Goal: Task Accomplishment & Management: Use online tool/utility

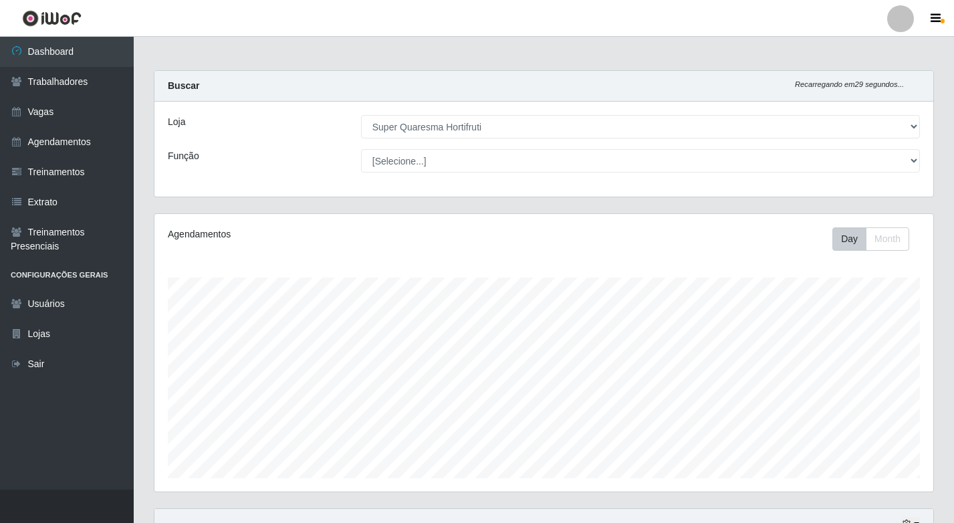
select select "511"
click at [199, 160] on div "Função" at bounding box center [254, 160] width 193 height 23
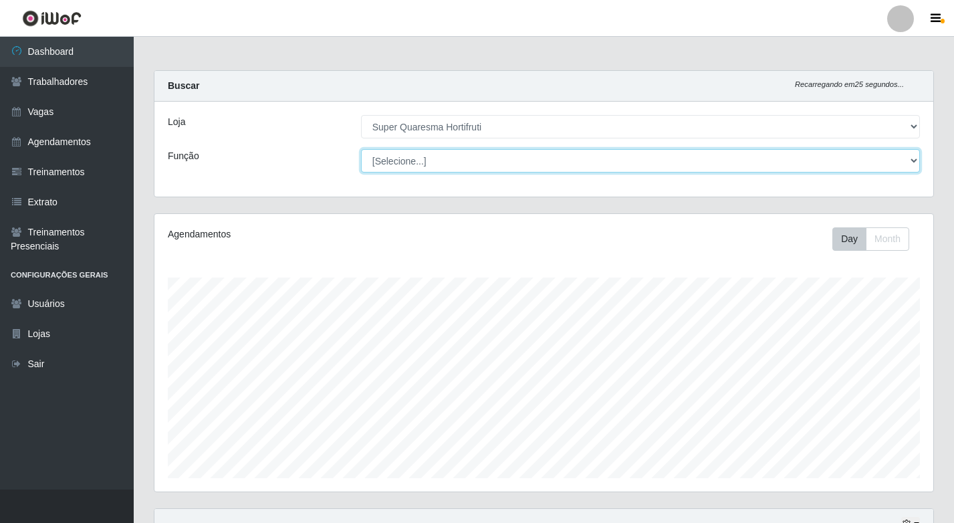
click at [449, 159] on select "[Selecione...] ASG ASG + ASG ++ Balconista de Padaria Balconista de Padaria + B…" at bounding box center [640, 160] width 559 height 23
select select "22"
click at [361, 149] on select "[Selecione...] ASG ASG + ASG ++ Balconista de Padaria Balconista de Padaria + B…" at bounding box center [640, 160] width 559 height 23
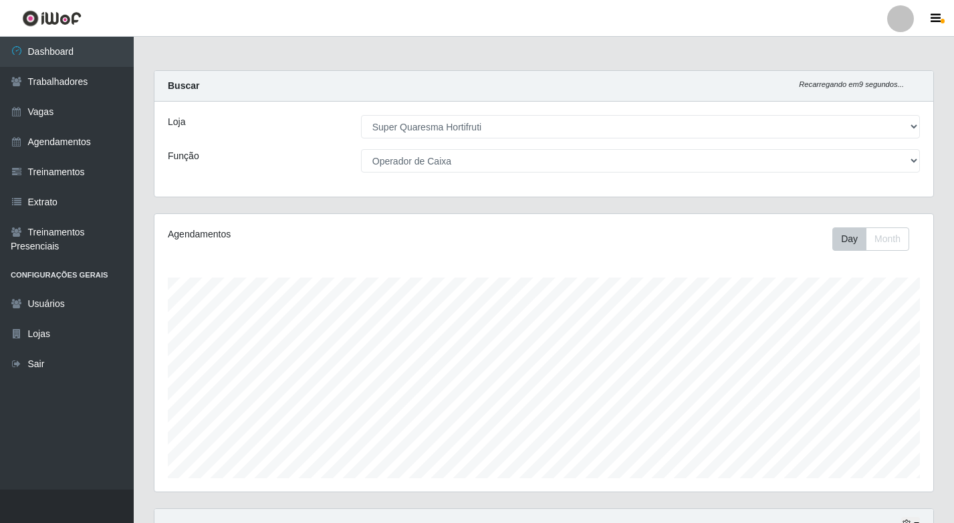
click at [489, 205] on div "Carregando... Buscar Recarregando em 9 segundos... Loja [Selecione...] Super Qu…" at bounding box center [544, 141] width 800 height 143
click at [16, 140] on icon at bounding box center [17, 141] width 12 height 9
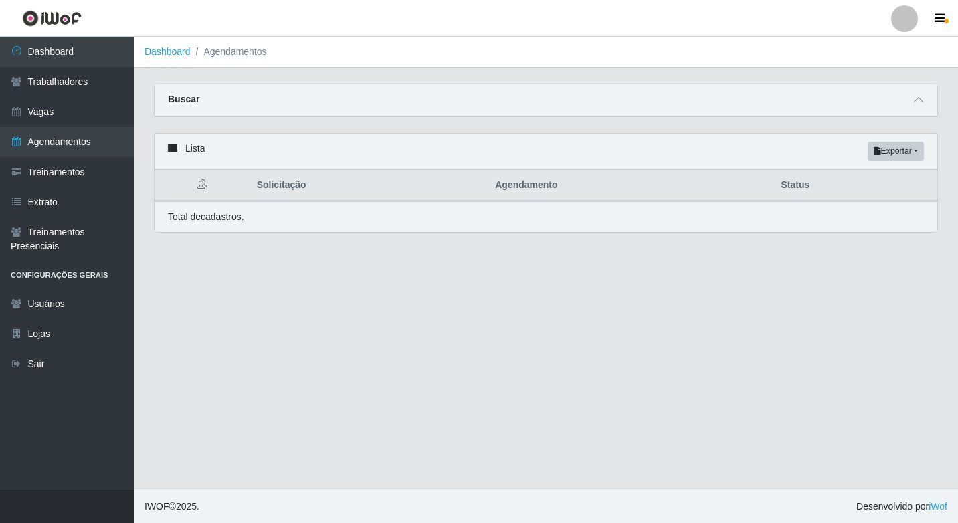
click at [260, 209] on div "Total de cadastros." at bounding box center [545, 216] width 782 height 31
click at [190, 107] on div "Buscar" at bounding box center [545, 100] width 782 height 32
click at [85, 112] on link "Vagas" at bounding box center [67, 112] width 134 height 30
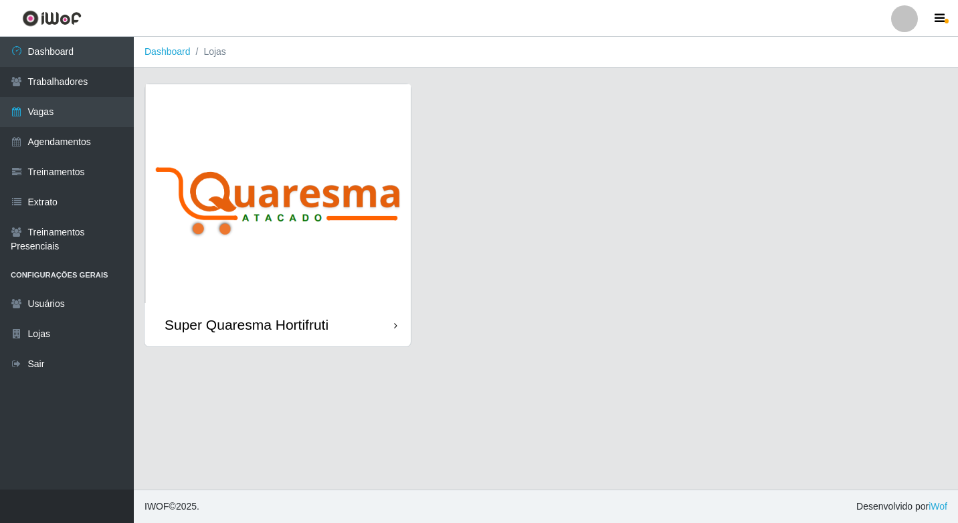
click at [278, 142] on img at bounding box center [277, 193] width 266 height 219
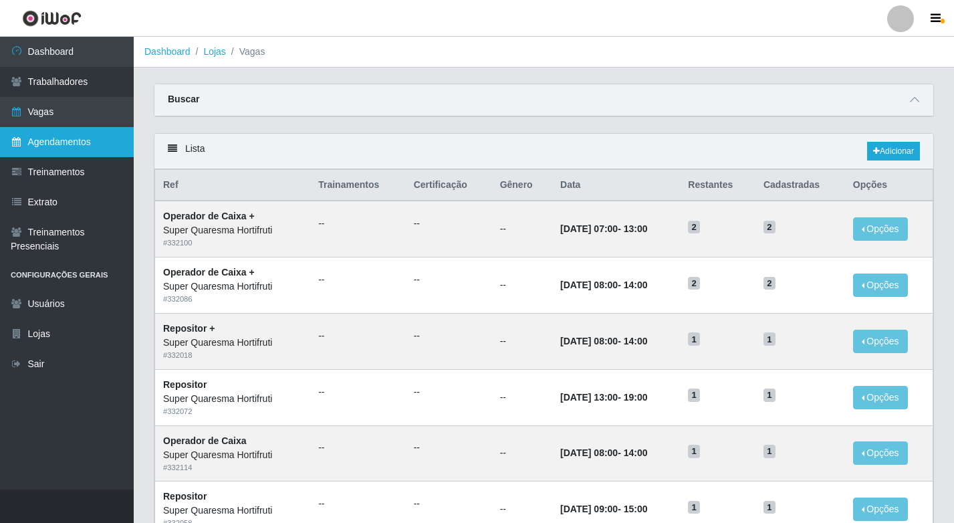
click at [48, 154] on link "Agendamentos" at bounding box center [67, 142] width 134 height 30
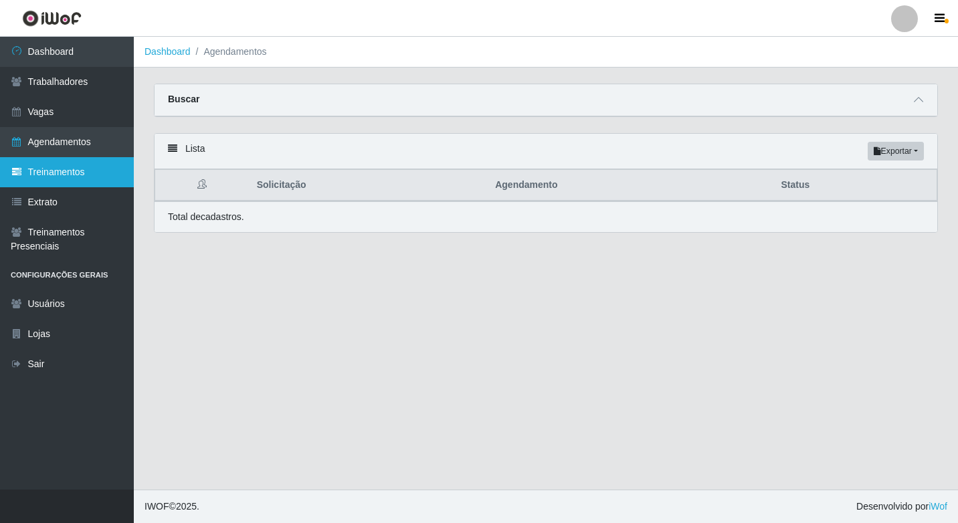
click at [17, 170] on icon at bounding box center [17, 171] width 12 height 9
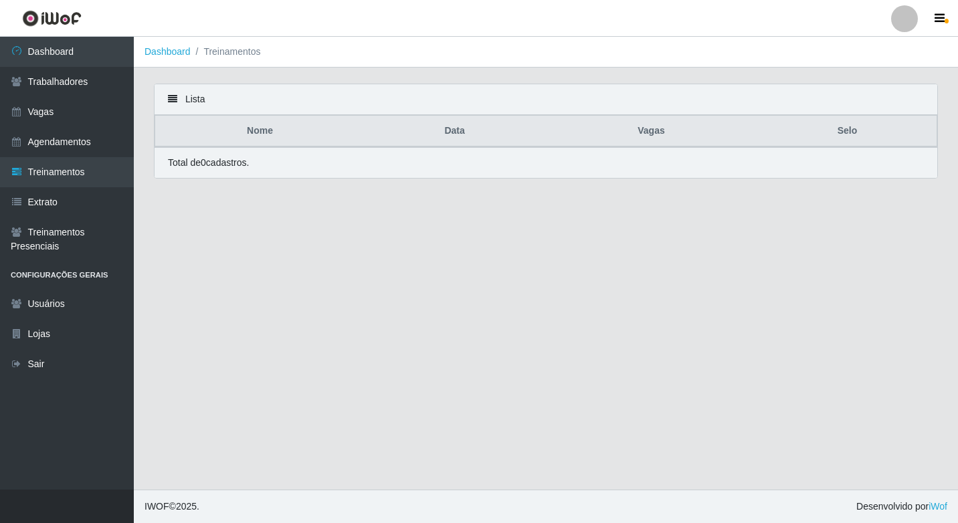
click at [257, 173] on div "Total de 0 cadastros." at bounding box center [545, 162] width 782 height 31
click at [56, 211] on link "Extrato" at bounding box center [67, 202] width 134 height 30
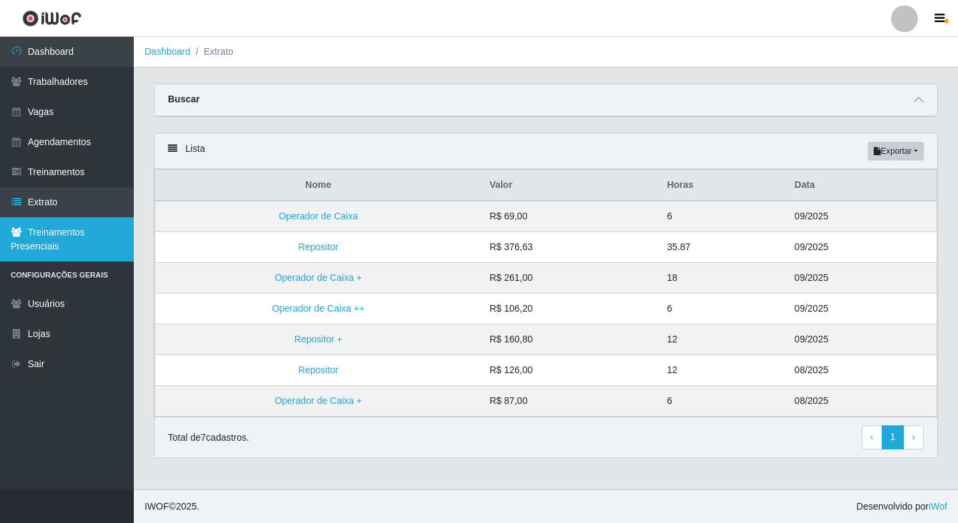
click at [31, 243] on link "Treinamentos Presenciais" at bounding box center [67, 239] width 134 height 44
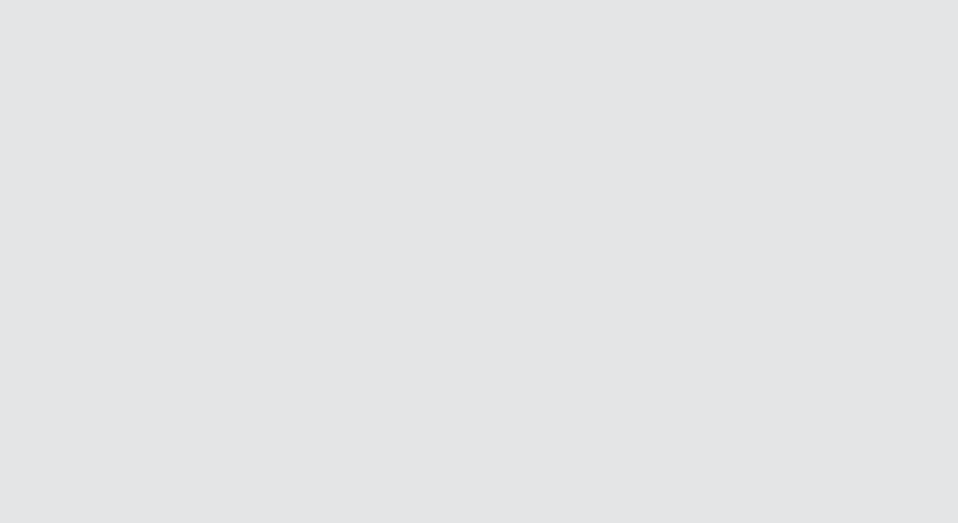
drag, startPoint x: 1, startPoint y: 2, endPoint x: 302, endPoint y: 99, distance: 315.5
click at [304, 0] on html at bounding box center [479, 0] width 958 height 0
click at [41, 0] on html at bounding box center [479, 0] width 958 height 0
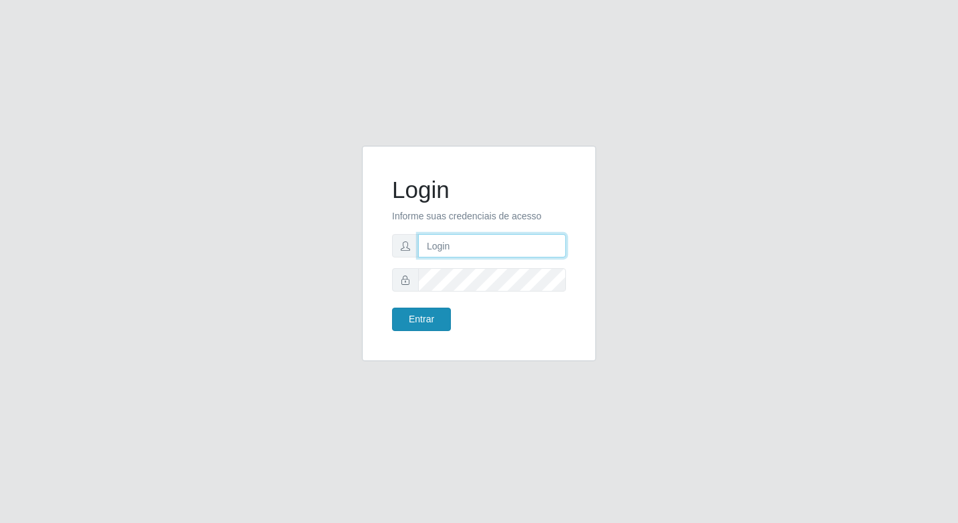
type input "elyda@quaresma"
click at [427, 320] on button "Entrar" at bounding box center [421, 319] width 59 height 23
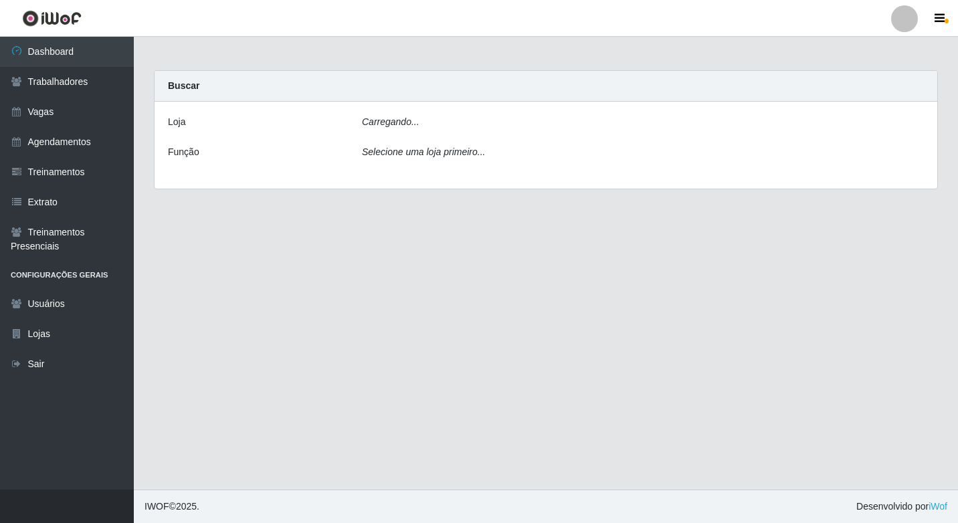
click at [430, 320] on main "Carregando... Buscar [PERSON_NAME]... Função Selecione [PERSON_NAME] primeiro..." at bounding box center [546, 263] width 824 height 453
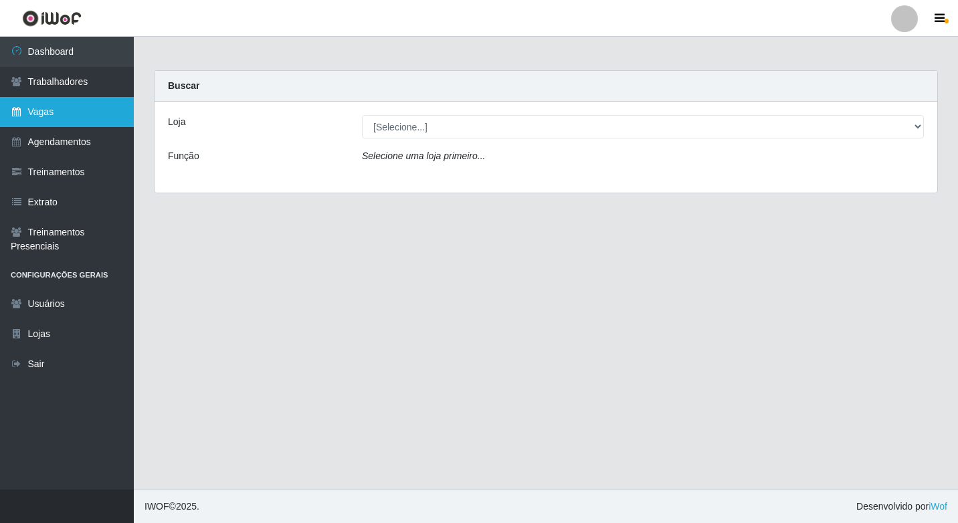
click at [58, 109] on link "Vagas" at bounding box center [67, 112] width 134 height 30
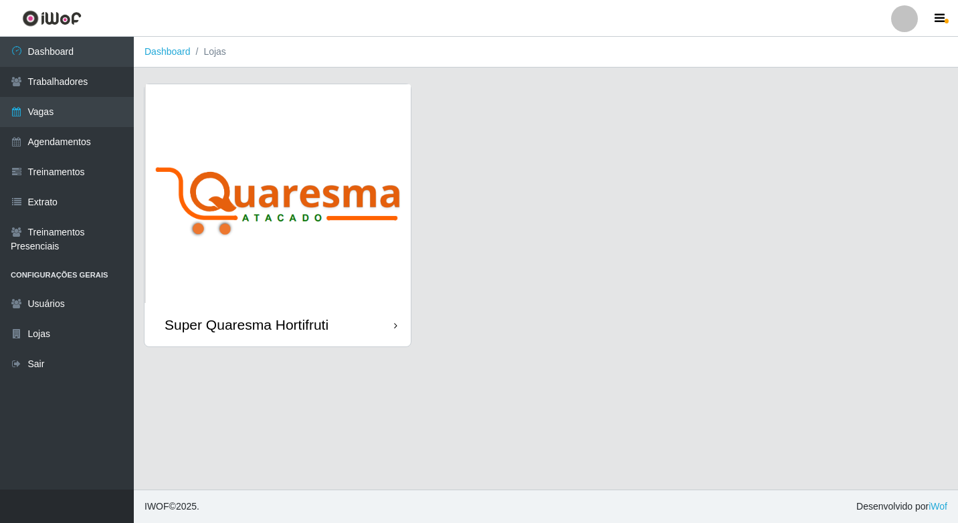
click at [381, 326] on div "Super Quaresma Hortifruti" at bounding box center [277, 324] width 266 height 43
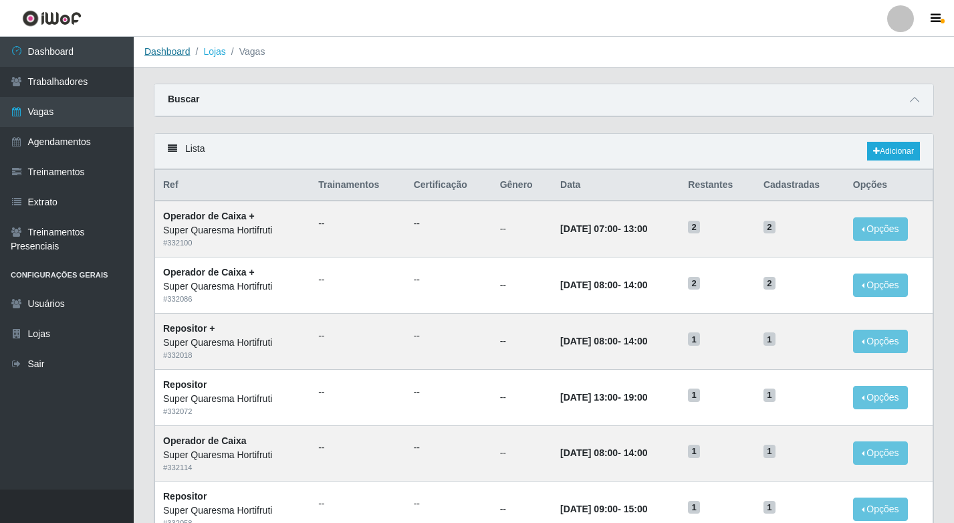
click at [166, 51] on link "Dashboard" at bounding box center [167, 51] width 46 height 11
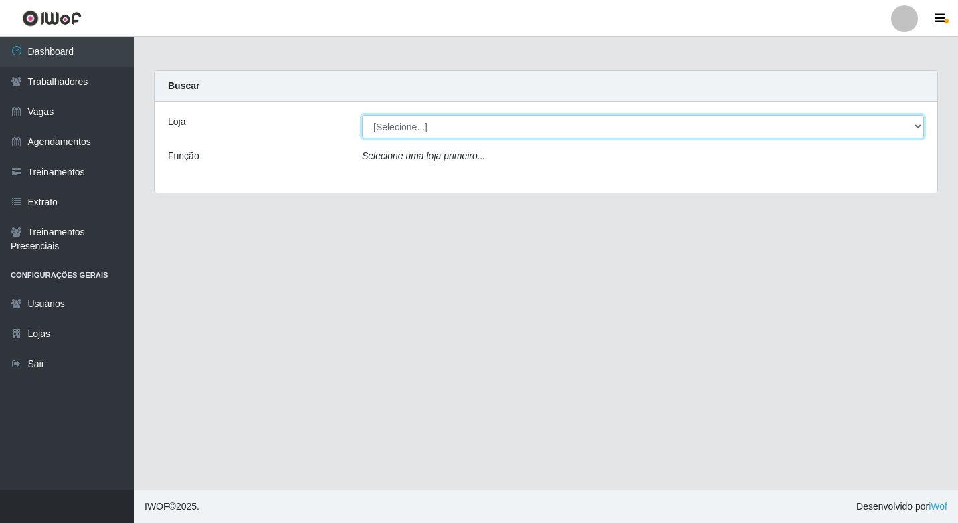
click at [413, 127] on select "[Selecione...] Super Quaresma Hortifruti" at bounding box center [643, 126] width 562 height 23
select select "511"
click at [362, 115] on select "[Selecione...] Super Quaresma Hortifruti" at bounding box center [643, 126] width 562 height 23
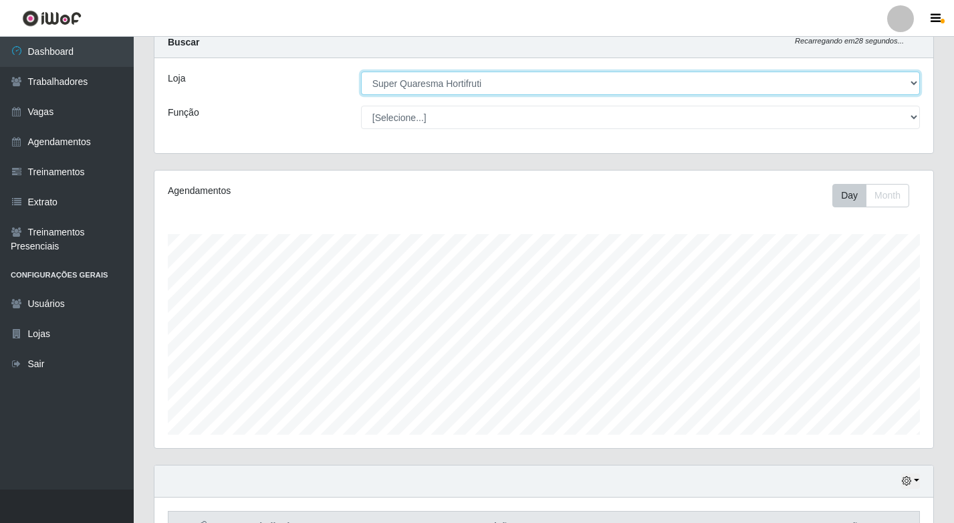
scroll to position [67, 0]
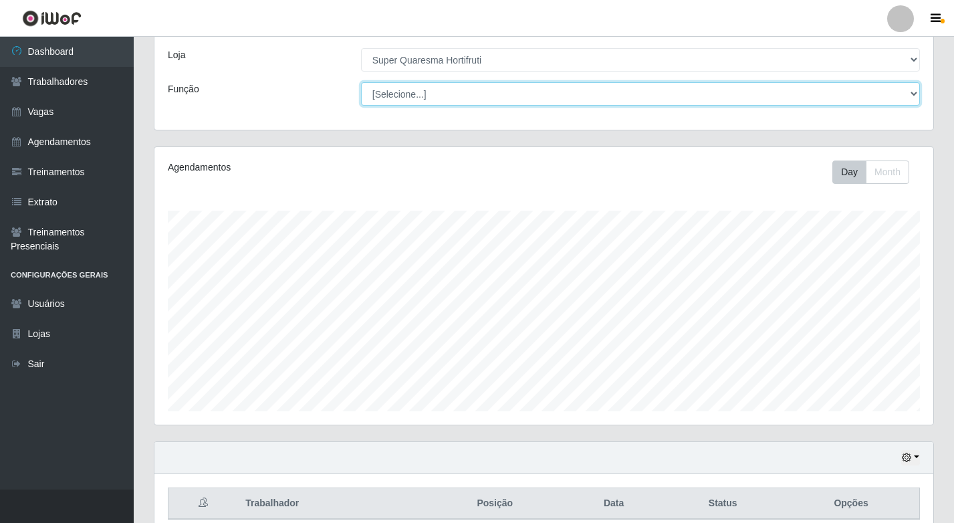
click at [388, 91] on select "[Selecione...] ASG ASG + ASG ++ Balconista de Padaria Balconista de Padaria + B…" at bounding box center [640, 93] width 559 height 23
select select "72"
click at [361, 82] on select "[Selecione...] ASG ASG + ASG ++ Balconista de Padaria Balconista de Padaria + B…" at bounding box center [640, 93] width 559 height 23
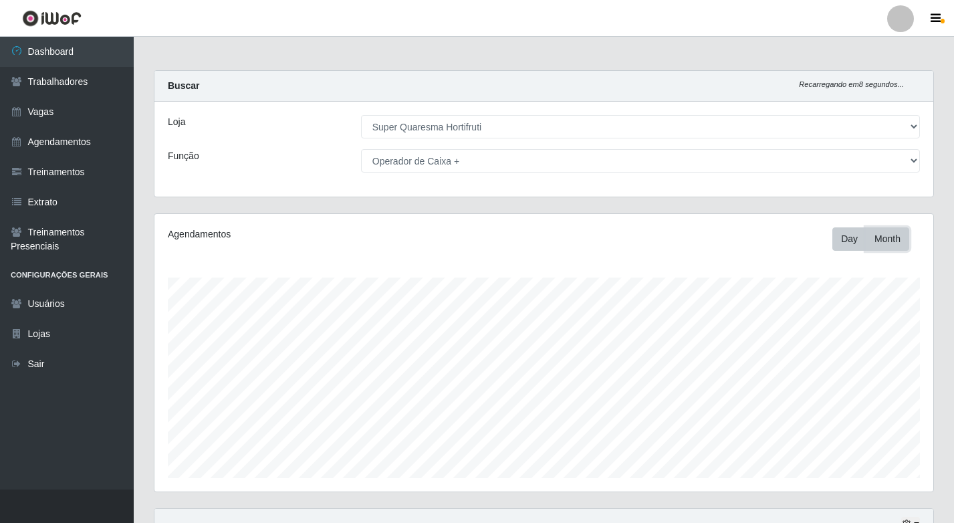
click at [885, 239] on button "Month" at bounding box center [887, 238] width 43 height 23
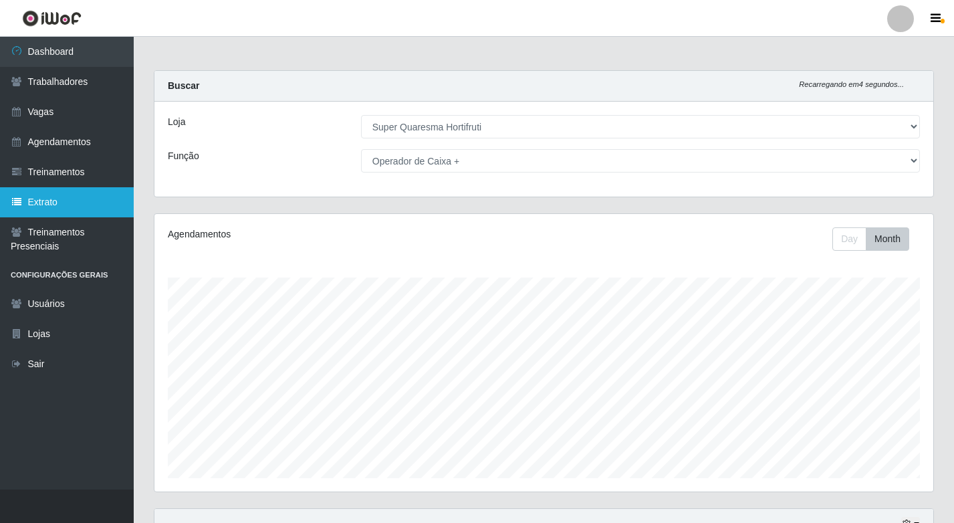
click at [69, 203] on link "Extrato" at bounding box center [67, 202] width 134 height 30
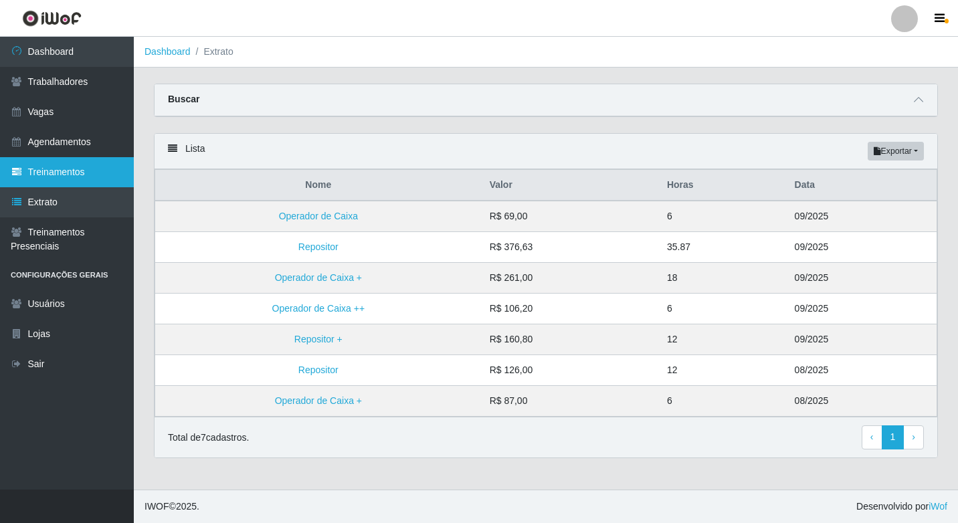
click at [60, 177] on link "Treinamentos" at bounding box center [67, 172] width 134 height 30
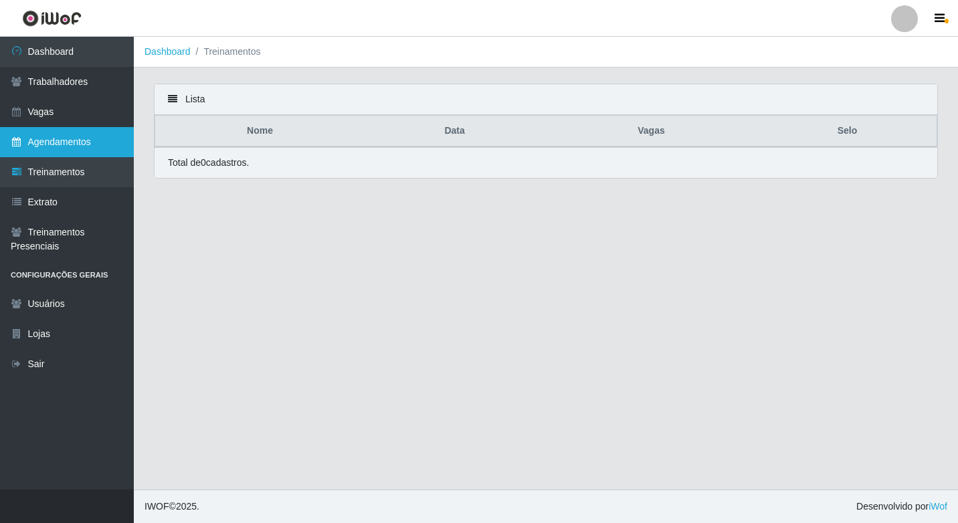
click at [56, 146] on link "Agendamentos" at bounding box center [67, 142] width 134 height 30
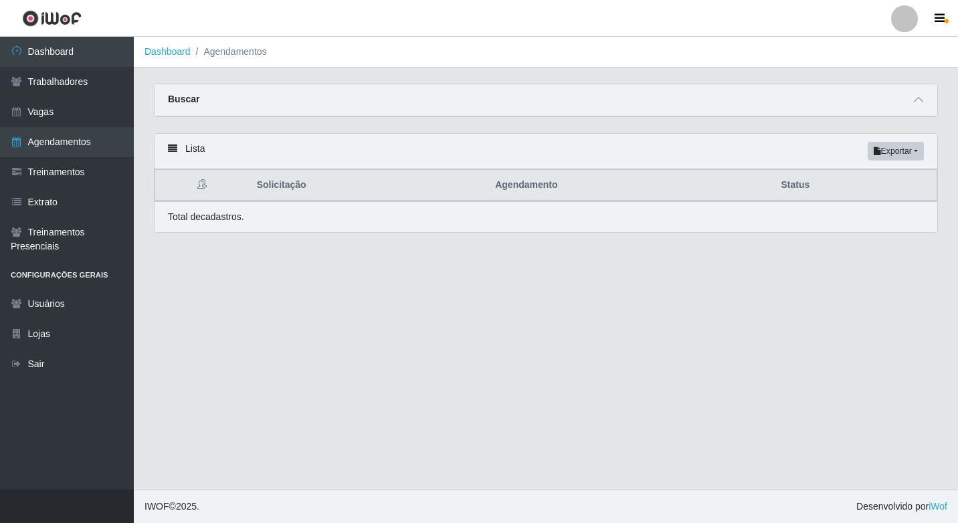
click at [188, 101] on strong "Buscar" at bounding box center [183, 99] width 31 height 11
click at [181, 53] on link "Dashboard" at bounding box center [167, 51] width 46 height 11
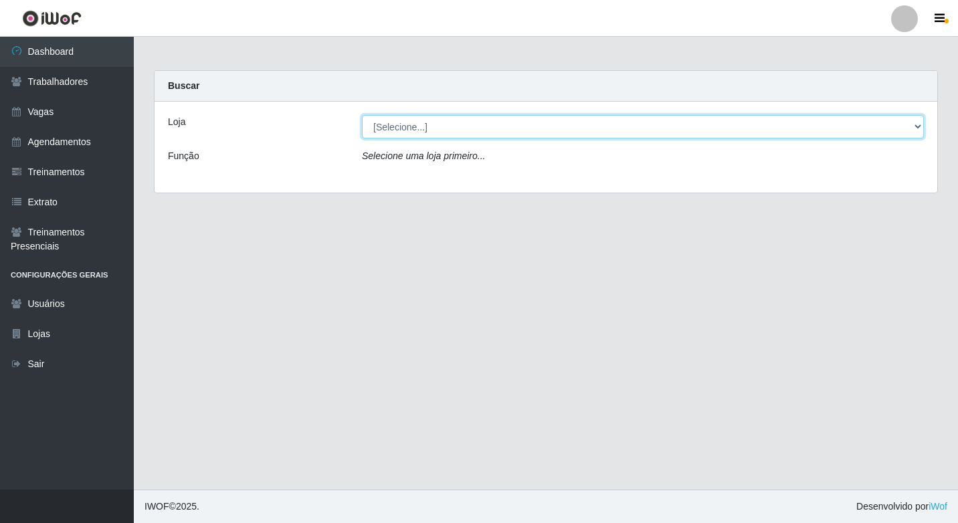
click at [382, 128] on select "[Selecione...] Super Quaresma Hortifruti" at bounding box center [643, 126] width 562 height 23
select select "511"
click at [362, 115] on select "[Selecione...] Super Quaresma Hortifruti" at bounding box center [643, 126] width 562 height 23
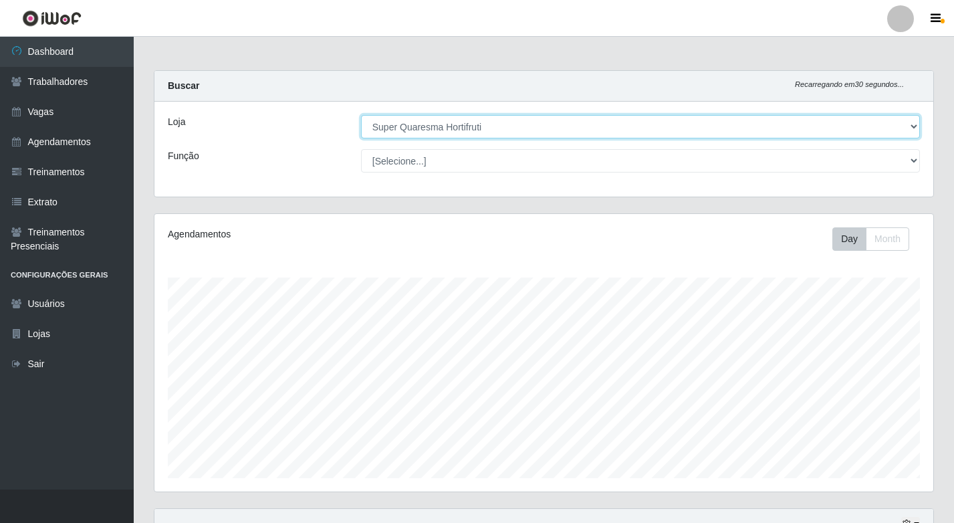
scroll to position [277, 779]
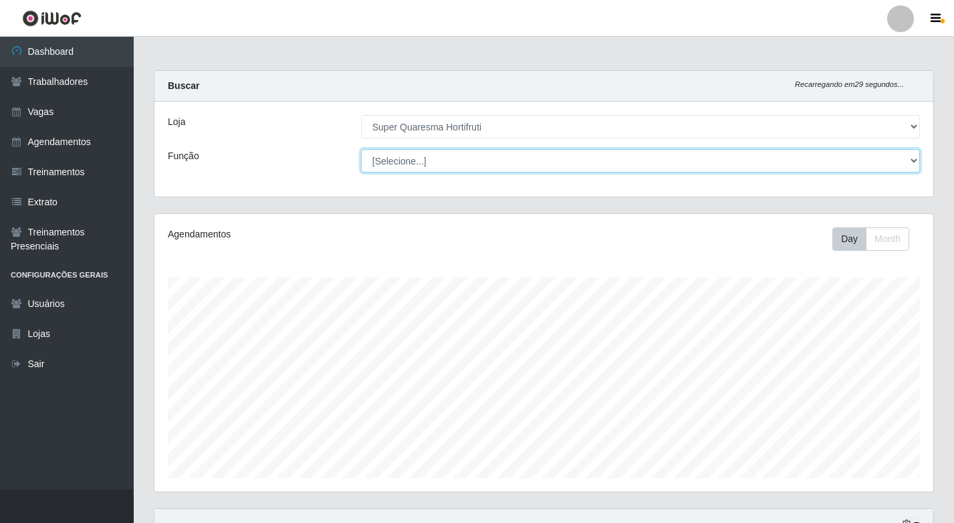
drag, startPoint x: 382, startPoint y: 140, endPoint x: 383, endPoint y: 162, distance: 22.1
click at [383, 162] on select "[Selecione...] ASG ASG + ASG ++ Balconista de Padaria Balconista de Padaria + B…" at bounding box center [640, 160] width 559 height 23
click at [361, 149] on select "[Selecione...] ASG ASG + ASG ++ Balconista de Padaria Balconista de Padaria + B…" at bounding box center [640, 160] width 559 height 23
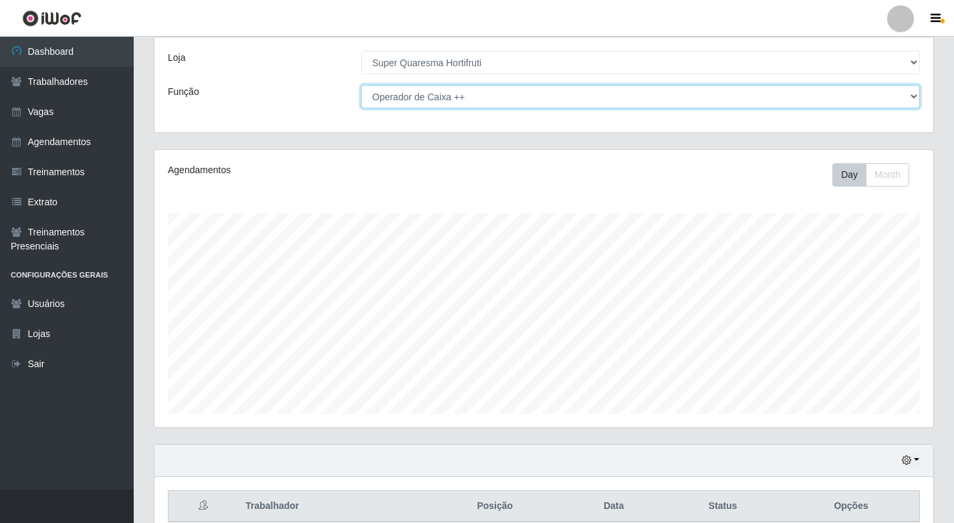
scroll to position [127, 0]
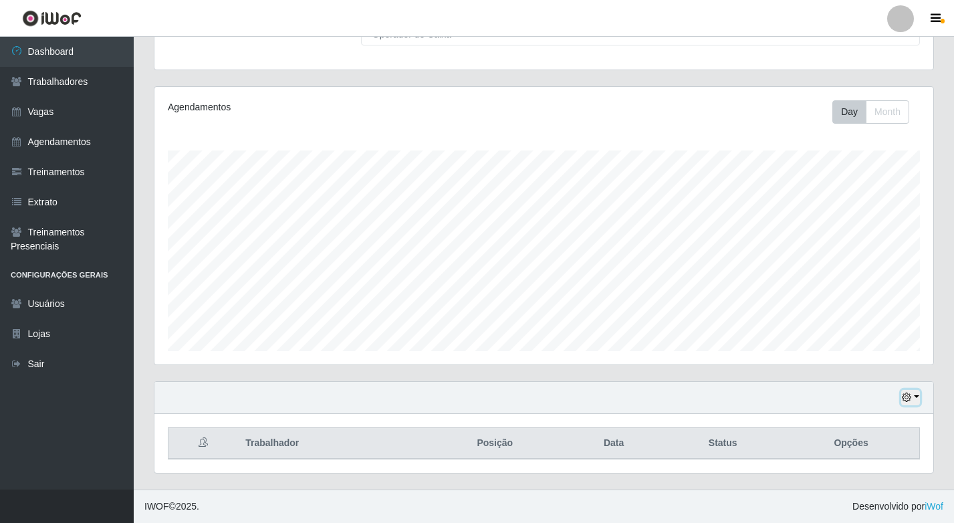
click at [918, 394] on button "button" at bounding box center [910, 397] width 19 height 15
click at [695, 382] on div "Hoje 1 dia 3 dias 1 Semana Não encerrados" at bounding box center [543, 398] width 779 height 32
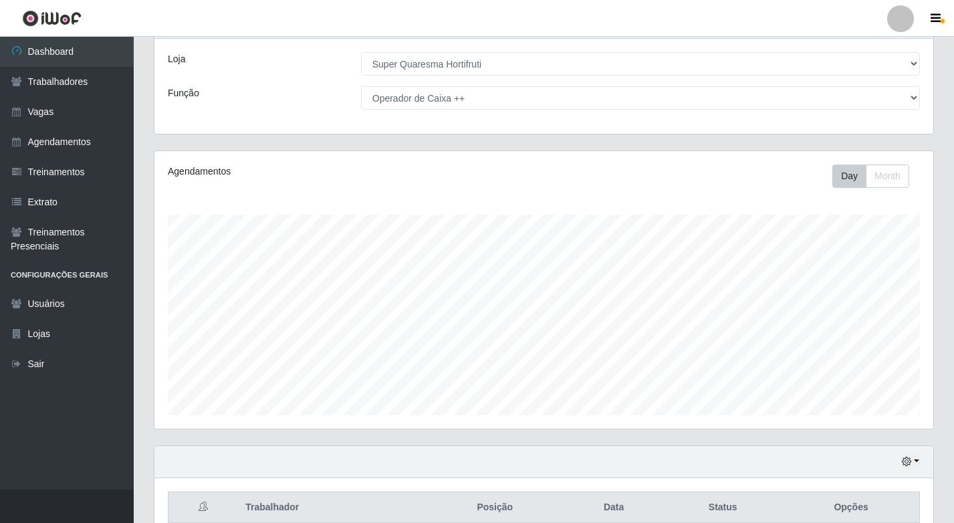
scroll to position [0, 0]
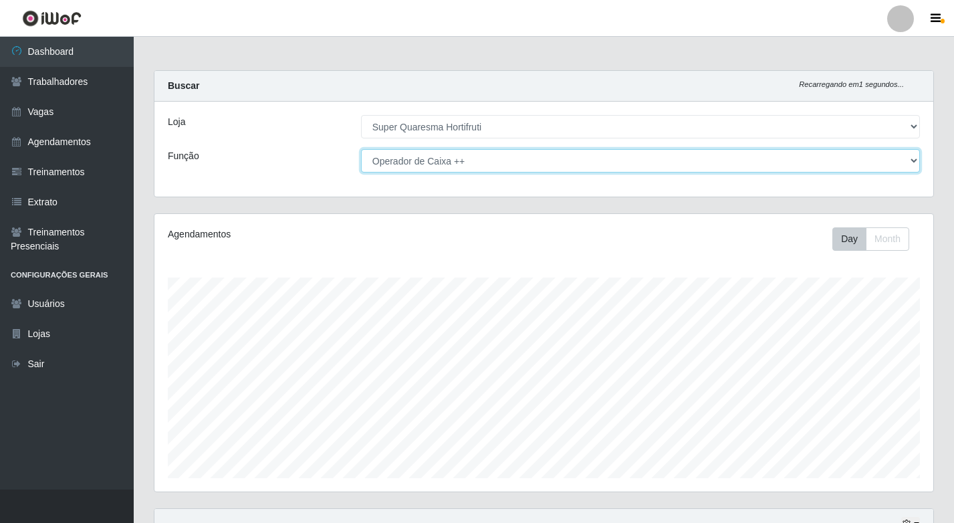
click at [393, 165] on select "[Selecione...] ASG ASG + ASG ++ Balconista de Padaria Balconista de Padaria + B…" at bounding box center [640, 160] width 559 height 23
select select "22"
click at [361, 149] on select "[Selecione...] ASG ASG + ASG ++ Balconista de Padaria Balconista de Padaria + B…" at bounding box center [640, 160] width 559 height 23
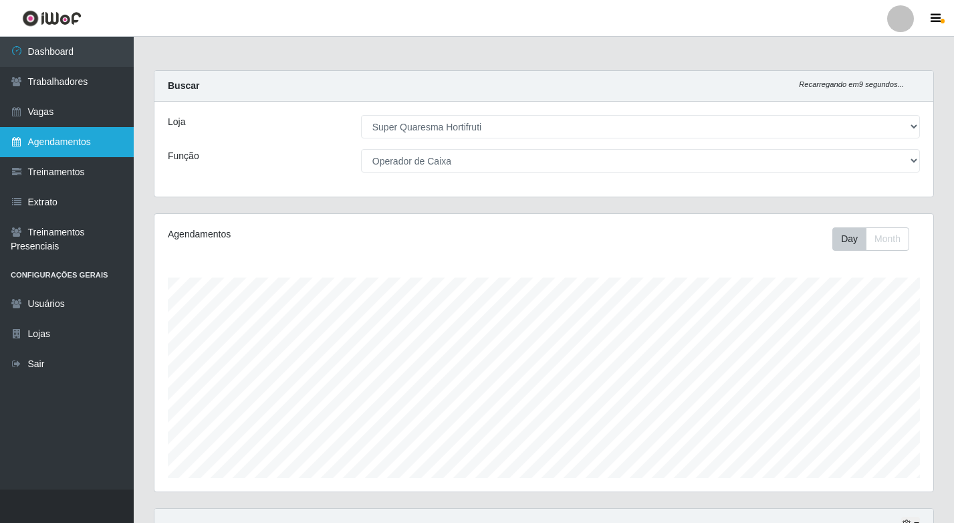
click at [33, 154] on link "Agendamentos" at bounding box center [67, 142] width 134 height 30
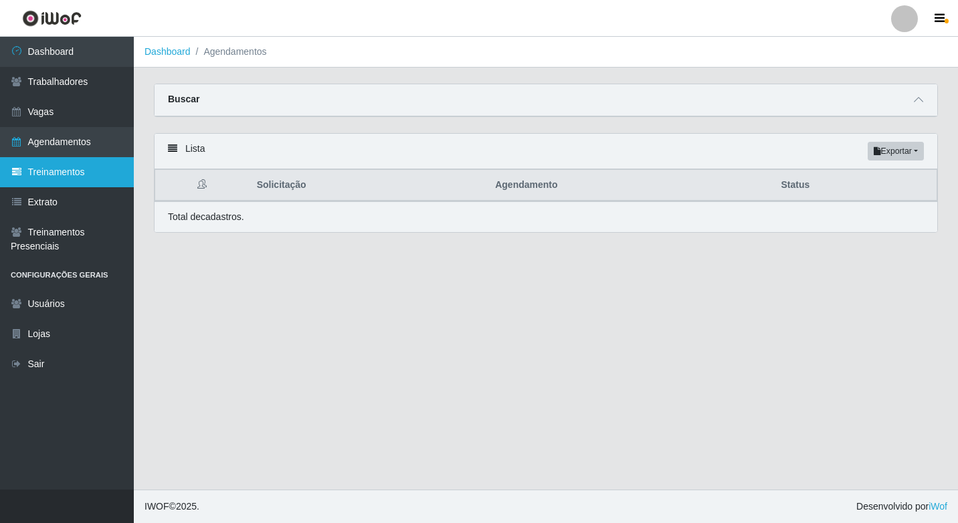
click at [38, 175] on link "Treinamentos" at bounding box center [67, 172] width 134 height 30
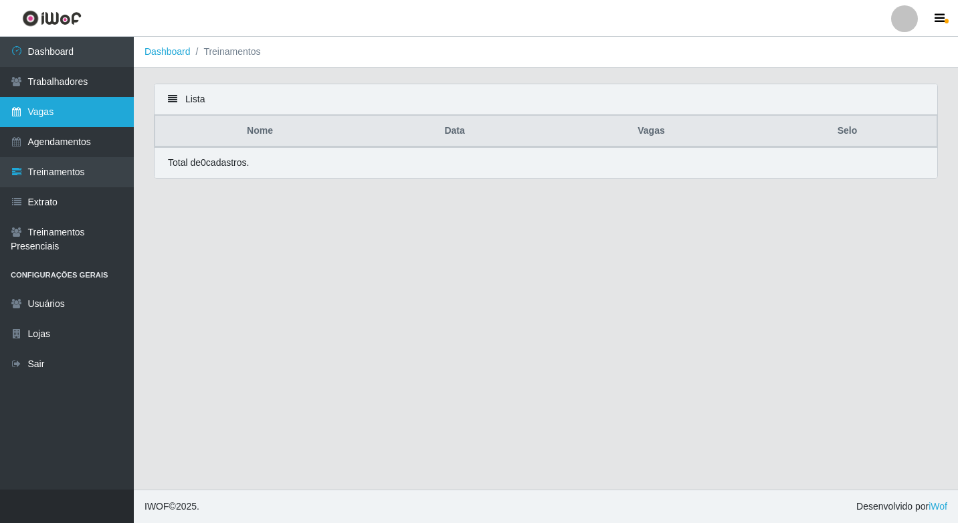
click at [80, 124] on link "Vagas" at bounding box center [67, 112] width 134 height 30
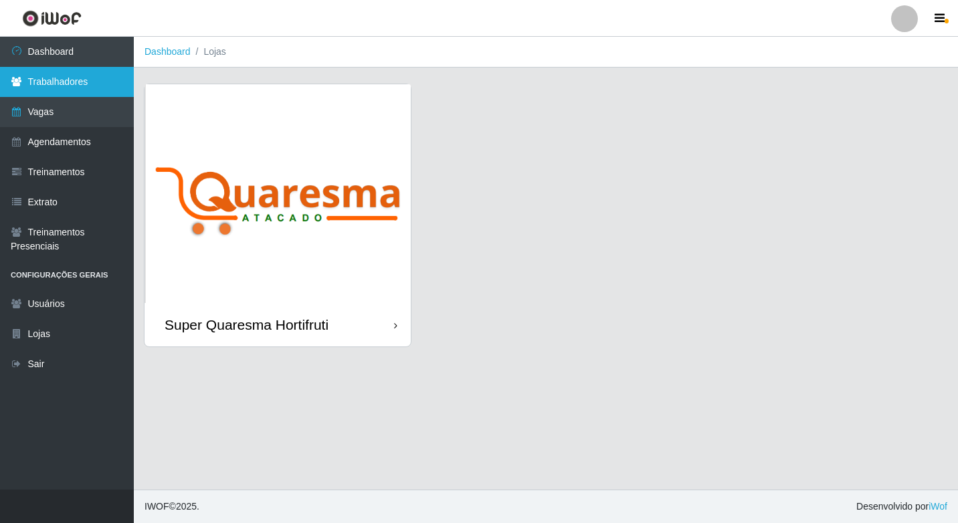
click at [73, 87] on link "Trabalhadores" at bounding box center [67, 82] width 134 height 30
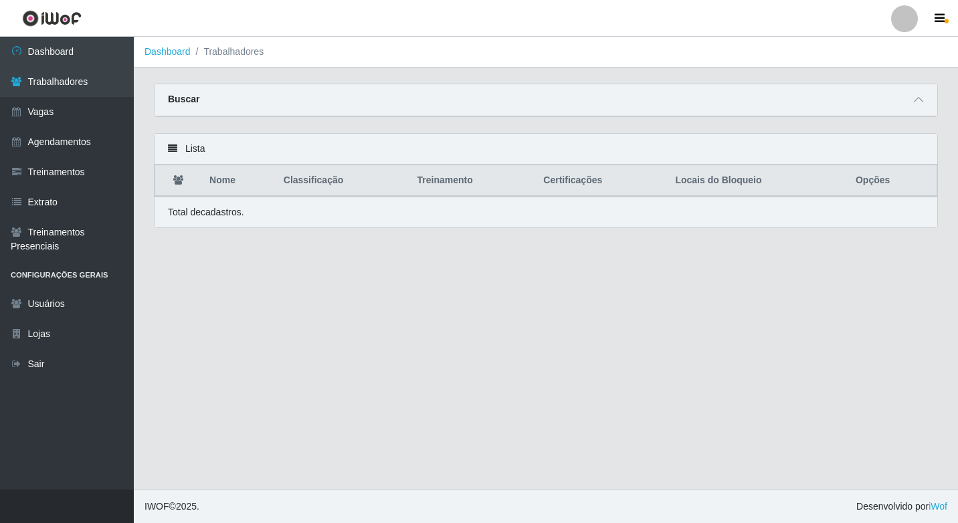
click at [198, 235] on div "Lista Nome Classificação Treinamento Certificações Locais do Bloqueio Opções To…" at bounding box center [546, 188] width 804 height 111
click at [198, 217] on p "Total de cadastros." at bounding box center [206, 212] width 76 height 14
click at [177, 49] on link "Dashboard" at bounding box center [167, 51] width 46 height 11
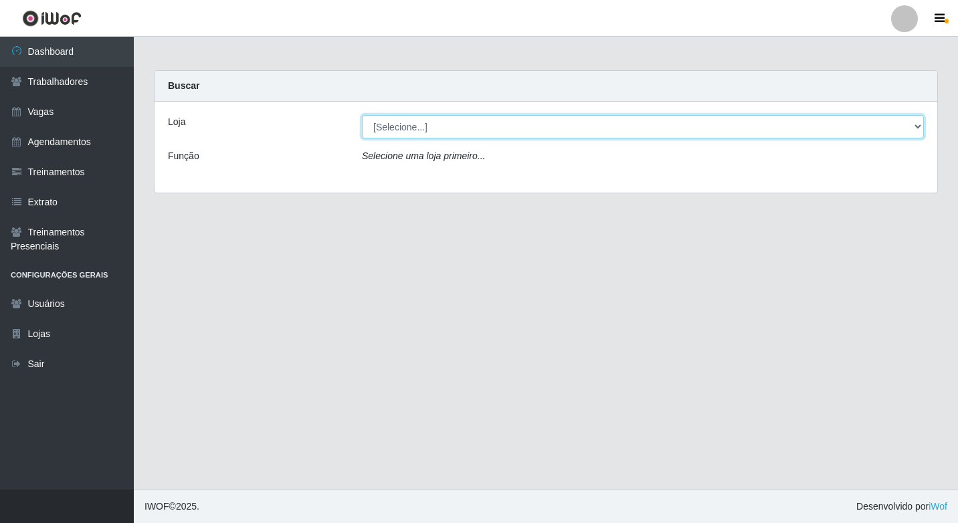
click at [399, 130] on select "[Selecione...] Super Quaresma Hortifruti" at bounding box center [643, 126] width 562 height 23
select select "511"
click at [362, 115] on select "[Selecione...] Super Quaresma Hortifruti" at bounding box center [643, 126] width 562 height 23
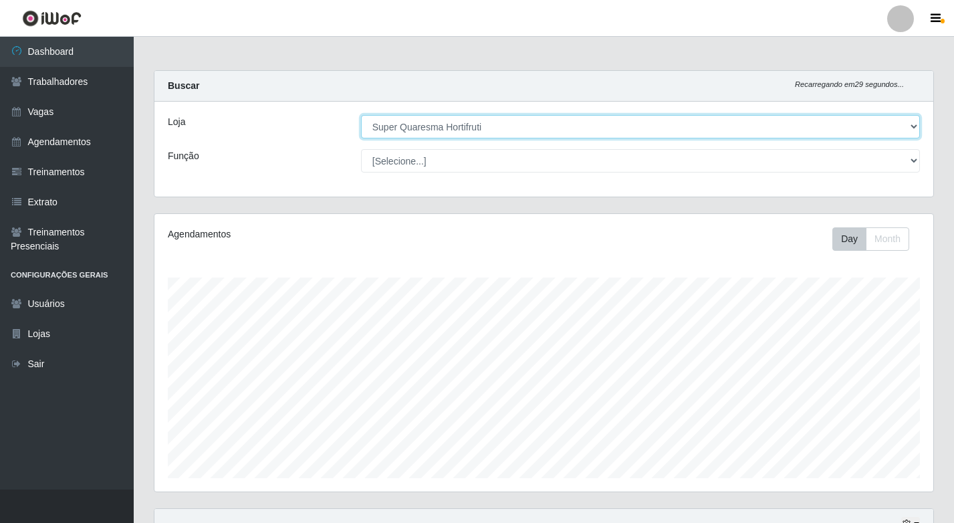
scroll to position [277, 779]
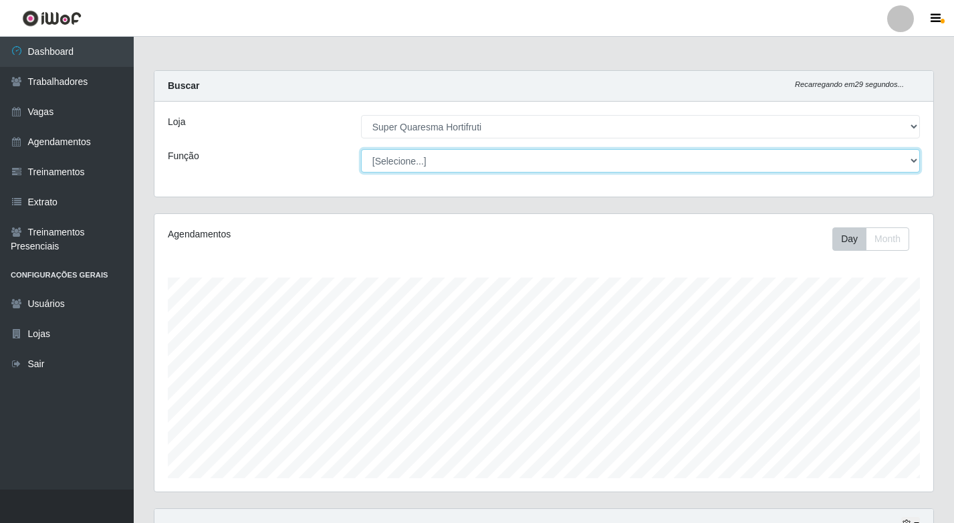
click at [386, 167] on select "[Selecione...] ASG ASG + ASG ++ Balconista de Padaria Balconista de Padaria + B…" at bounding box center [640, 160] width 559 height 23
click at [361, 149] on select "[Selecione...] ASG ASG + ASG ++ Balconista de Padaria Balconista de Padaria + B…" at bounding box center [640, 160] width 559 height 23
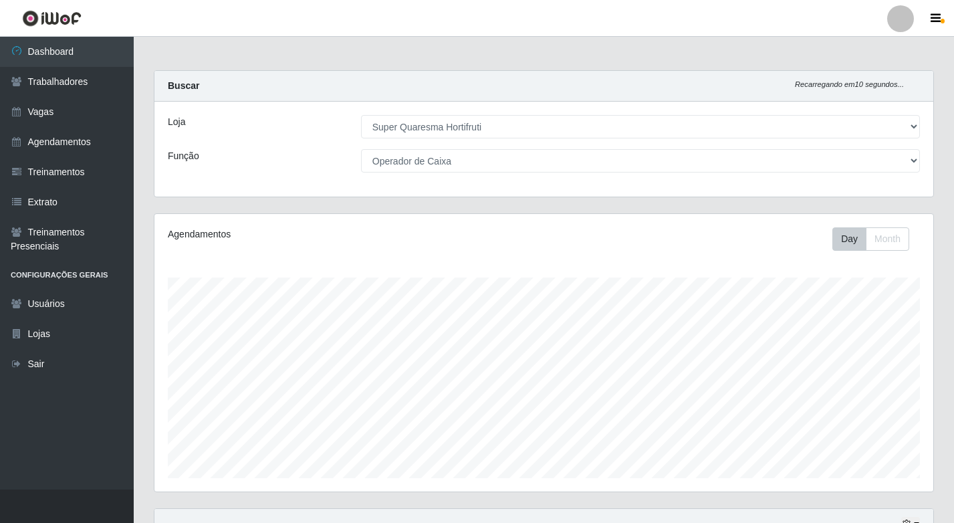
click at [839, 183] on div "Loja [Selecione...] Super Quaresma Hortifruti Função [Selecione...] ASG ASG + A…" at bounding box center [543, 149] width 779 height 95
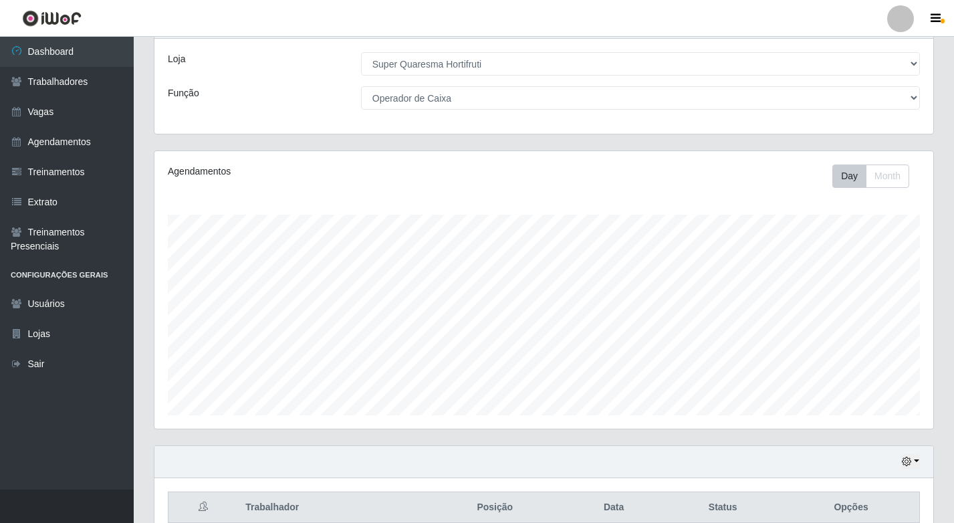
scroll to position [0, 0]
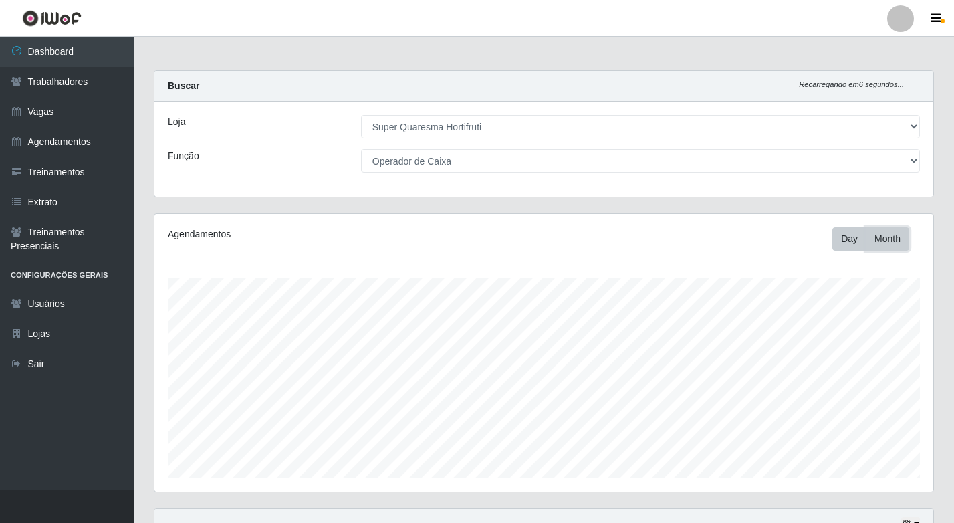
click at [891, 247] on button "Month" at bounding box center [887, 238] width 43 height 23
click at [854, 235] on button "Day" at bounding box center [849, 238] width 34 height 23
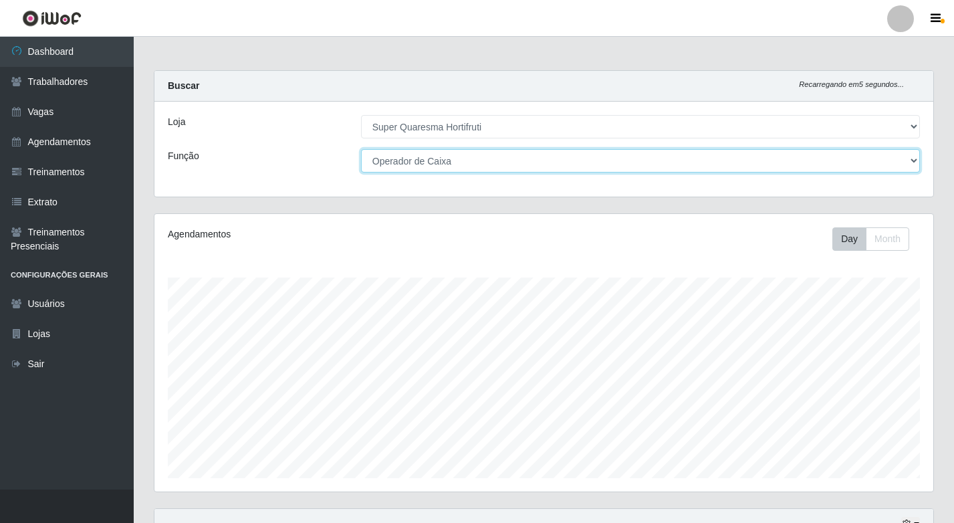
click at [568, 167] on select "[Selecione...] ASG ASG + ASG ++ Balconista de Padaria Balconista de Padaria + B…" at bounding box center [640, 160] width 559 height 23
select select "72"
click at [361, 149] on select "[Selecione...] ASG ASG + ASG ++ Balconista de Padaria Balconista de Padaria + B…" at bounding box center [640, 160] width 559 height 23
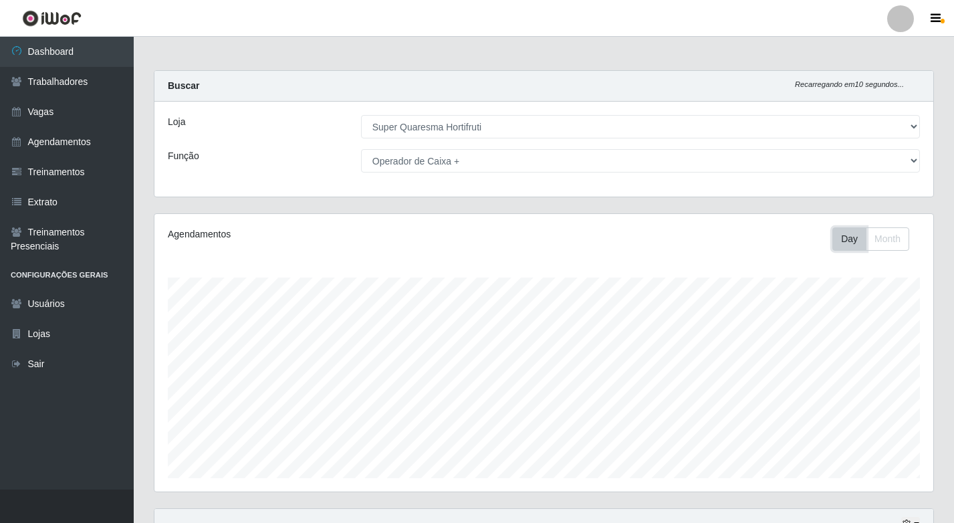
click at [834, 241] on button "Day" at bounding box center [849, 238] width 34 height 23
